Goal: Navigation & Orientation: Find specific page/section

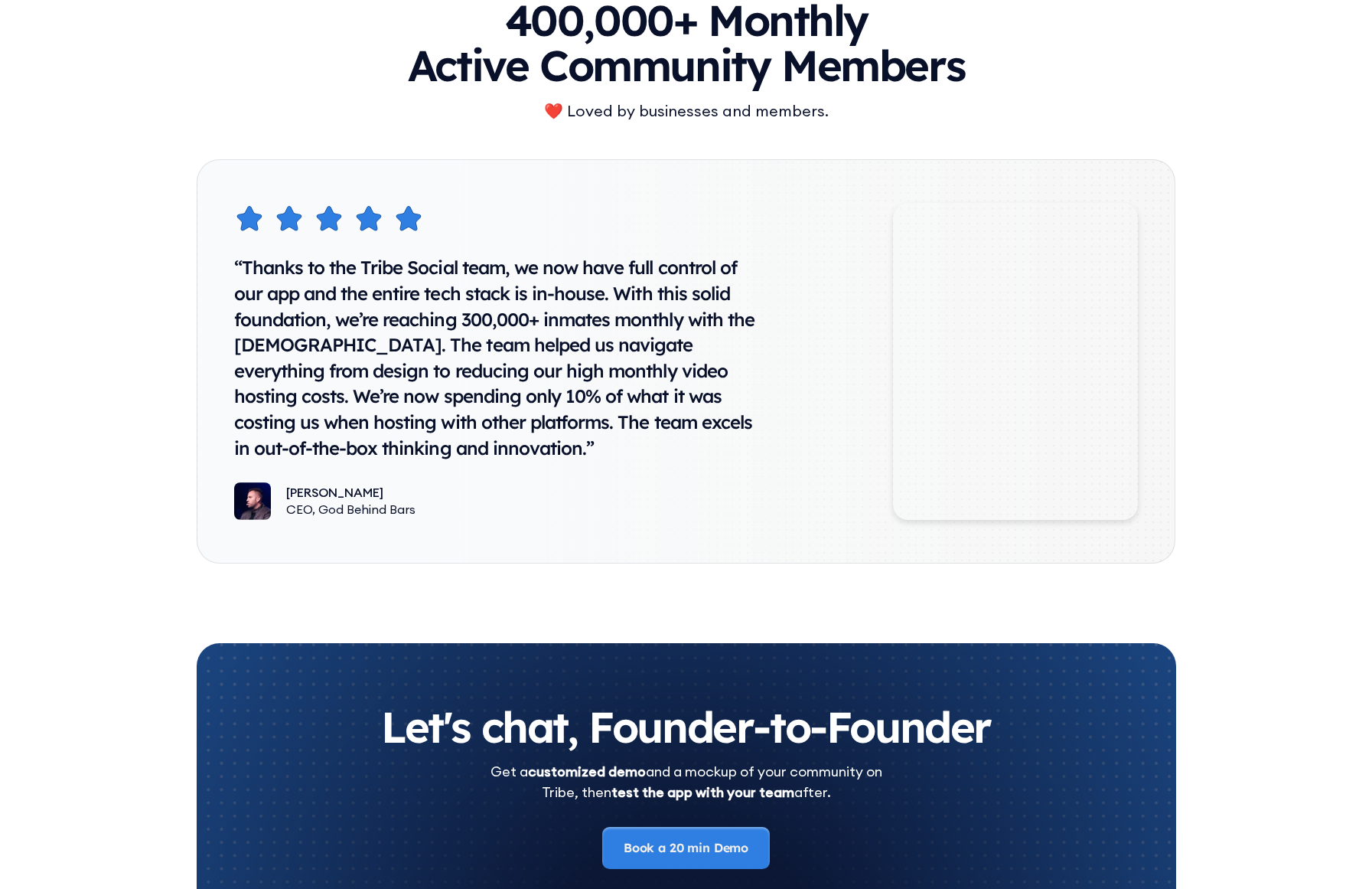
scroll to position [8419, 0]
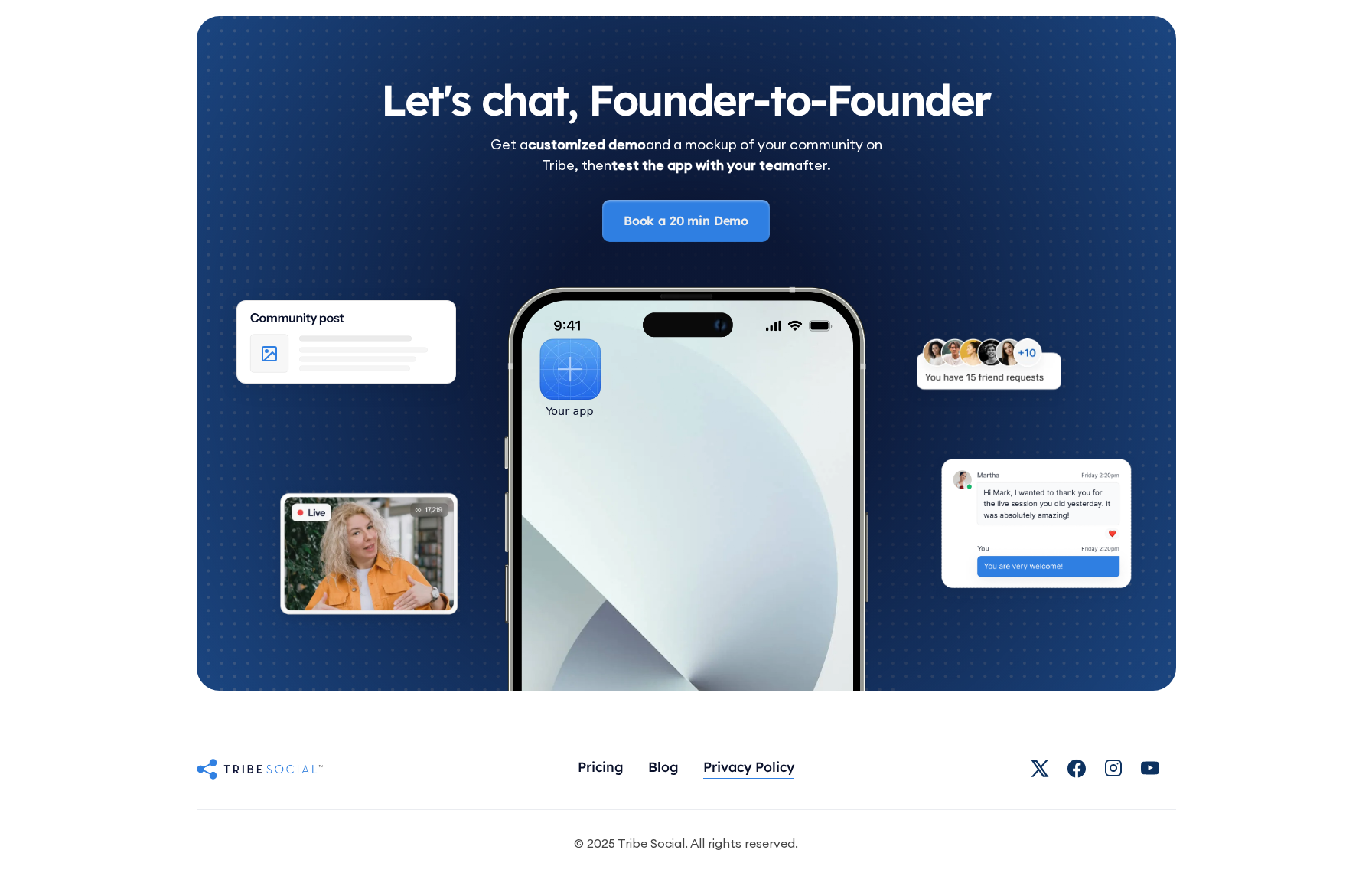
click at [725, 767] on div "Privacy Policy" at bounding box center [749, 766] width 91 height 17
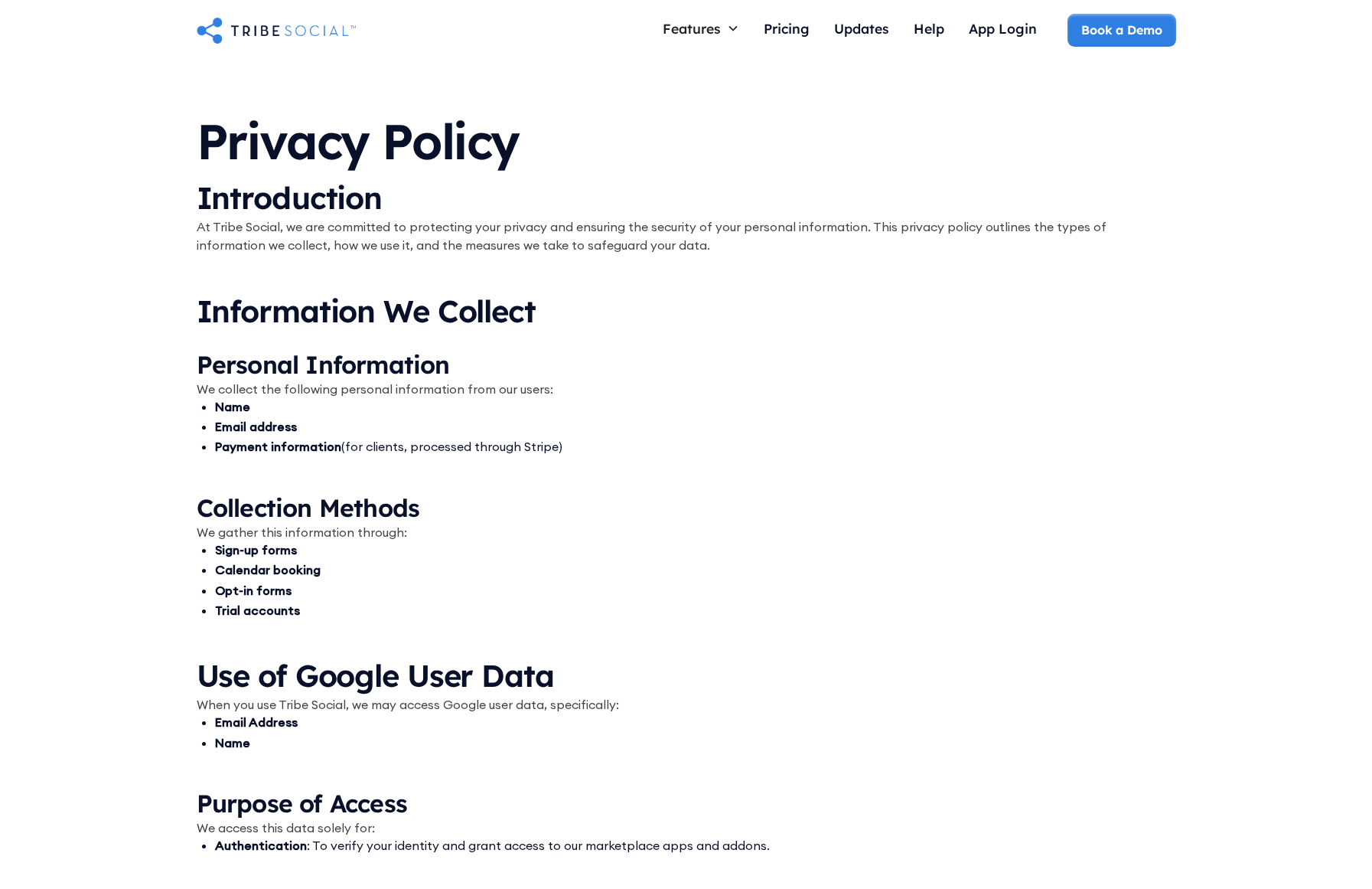
scroll to position [1747, 0]
